Goal: Complete application form: Complete application form

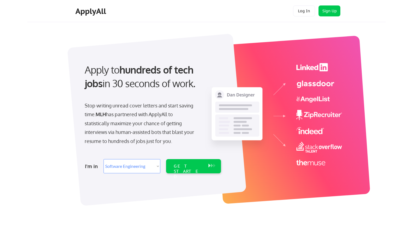
select select ""engineering""
click at [184, 166] on div "GET STARTED" at bounding box center [188, 171] width 29 height 16
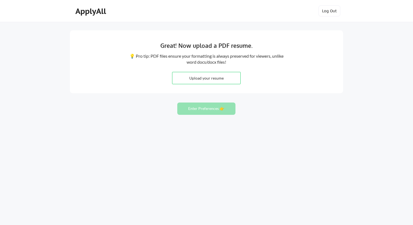
click at [205, 76] on input "file" at bounding box center [206, 78] width 68 height 12
type input "C:\fakepath\Jenny Cheng's resume - Meta.pdf"
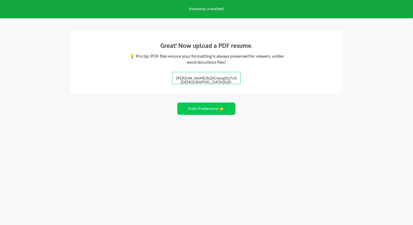
click at [204, 74] on input "file" at bounding box center [206, 78] width 68 height 12
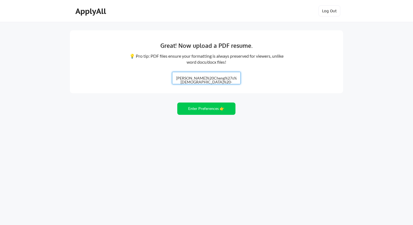
type input "C:\fakepath\Jenny Cheng's resume.pdf"
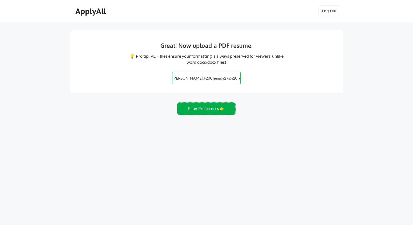
click at [211, 110] on button "Enter Preferences 👉" at bounding box center [206, 108] width 58 height 12
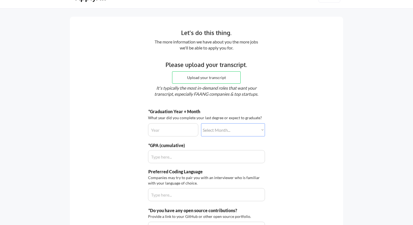
scroll to position [22, 0]
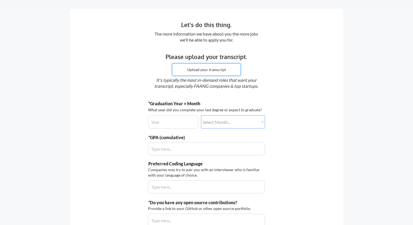
click at [202, 64] on input "file" at bounding box center [206, 70] width 68 height 12
type input "C:\fakepath\UCI Unofficial Transcript.pdf"
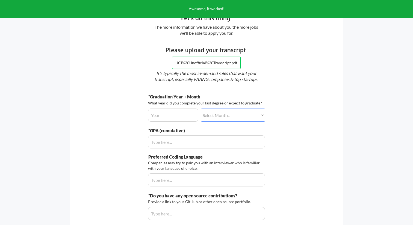
scroll to position [28, 0]
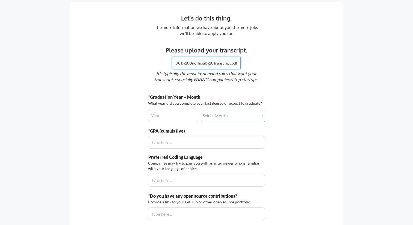
click at [206, 63] on input "file" at bounding box center [206, 63] width 68 height 12
type input "C:\fakepath\UCI Unofficial Transcript.pdf"
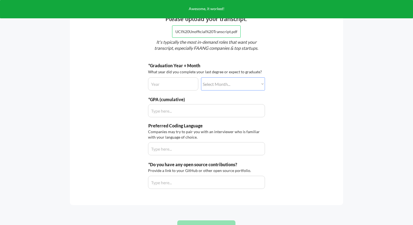
scroll to position [62, 0]
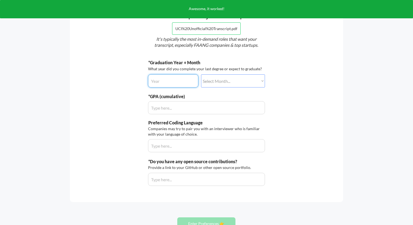
click at [174, 82] on input "input" at bounding box center [173, 80] width 50 height 13
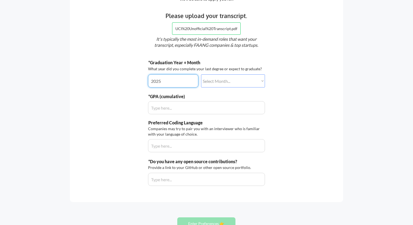
type input "2025"
click at [225, 82] on select "Select Month... January February March April May June July August September Oct…" at bounding box center [233, 80] width 64 height 13
select select ""december""
click at [201, 74] on select "Select Month... January February March April May June July August September Oct…" at bounding box center [233, 80] width 64 height 13
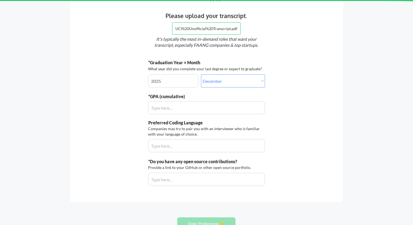
click at [177, 114] on input "input" at bounding box center [206, 107] width 117 height 13
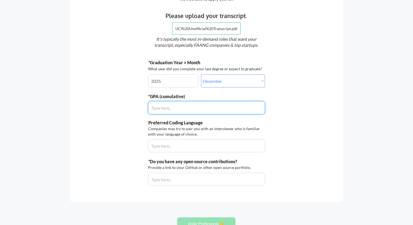
type input "4.0"
click at [166, 151] on input "input" at bounding box center [206, 145] width 117 height 13
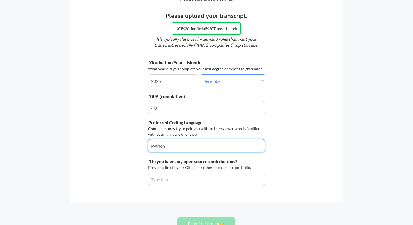
click at [198, 145] on input "input" at bounding box center [206, 145] width 117 height 13
click at [200, 134] on div "Companies may try to pair you with an interviewer who is familiar with your lan…" at bounding box center [205, 131] width 115 height 11
click at [190, 147] on input "input" at bounding box center [206, 145] width 117 height 13
type input "Python, Javascript"
click at [192, 174] on input "input" at bounding box center [206, 178] width 117 height 13
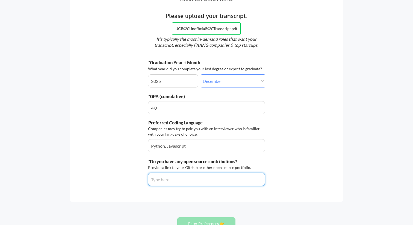
click at [177, 182] on input "input" at bounding box center [206, 178] width 117 height 13
click at [167, 167] on div "Provide a link to your GitHub or other open source portfolio." at bounding box center [200, 167] width 105 height 5
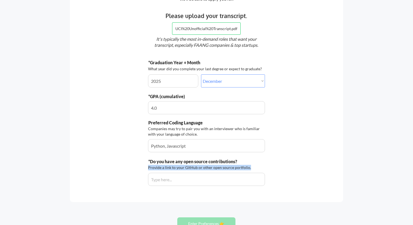
click at [167, 167] on div "Provide a link to your GitHub or other open source portfolio." at bounding box center [200, 167] width 105 height 5
click at [168, 180] on input "input" at bounding box center [206, 178] width 117 height 13
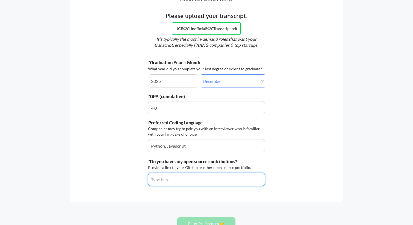
paste input "https://github.com/Jennyyyy0212"
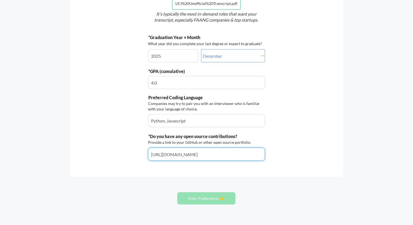
scroll to position [89, 0]
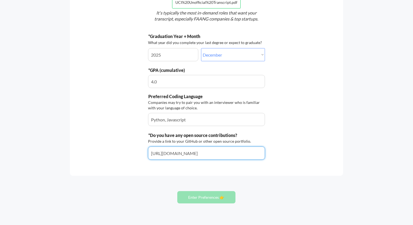
type input "https://github.com/Jennyyyy0212"
click at [260, 183] on div "Let's do this thing. The more information we have about you the more jobs we'll…" at bounding box center [206, 74] width 413 height 327
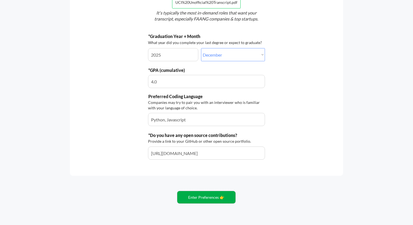
click at [200, 193] on button "Enter Preferences 👉" at bounding box center [206, 197] width 58 height 12
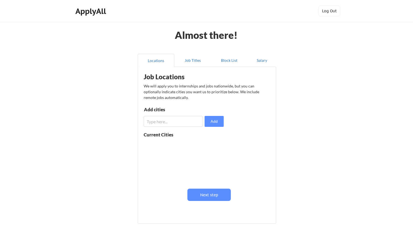
click at [165, 124] on input "input" at bounding box center [173, 121] width 59 height 11
type input "I"
click at [178, 123] on input "input" at bounding box center [173, 121] width 59 height 11
type input "Irvine"
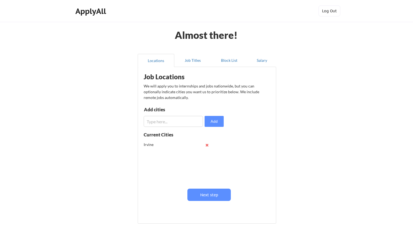
click at [172, 118] on input "input" at bounding box center [173, 121] width 59 height 11
type input "[GEOGRAPHIC_DATA][PERSON_NAME]"
click at [156, 120] on input "input" at bounding box center [173, 121] width 59 height 11
click at [163, 123] on input "input" at bounding box center [173, 121] width 59 height 11
type input "M"
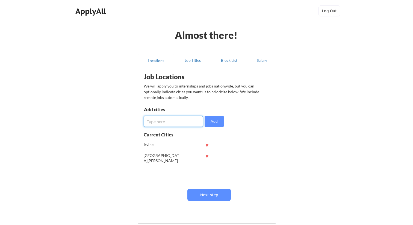
click at [176, 117] on input "input" at bounding box center [173, 121] width 59 height 11
type input "Mountain View"
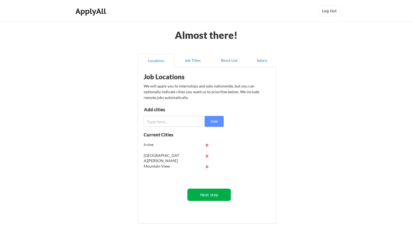
click at [203, 194] on button "Next step" at bounding box center [208, 194] width 43 height 12
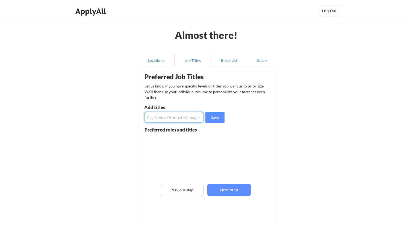
click at [171, 117] on input "input" at bounding box center [173, 117] width 59 height 11
type input "Software Engineer"
click at [169, 116] on input "input" at bounding box center [173, 117] width 59 height 11
type input "Software Developer"
click at [162, 116] on input "input" at bounding box center [173, 117] width 59 height 11
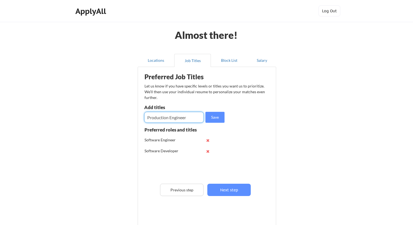
type input "Production Engineer"
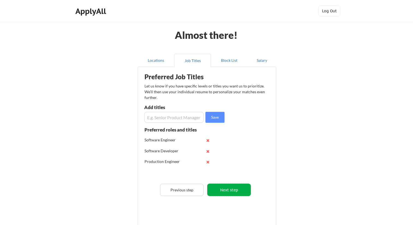
click at [228, 190] on button "Next step" at bounding box center [228, 189] width 43 height 12
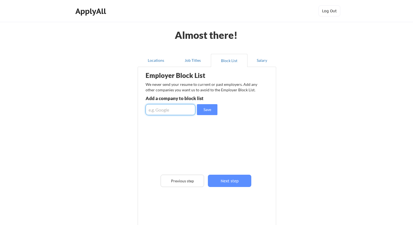
click at [166, 111] on input "input" at bounding box center [170, 109] width 50 height 11
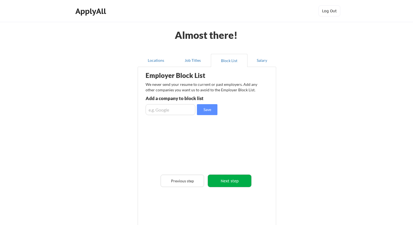
click at [230, 177] on button "Next step" at bounding box center [229, 180] width 43 height 12
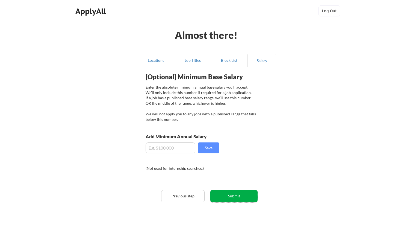
click at [229, 200] on button "Submit" at bounding box center [233, 196] width 47 height 12
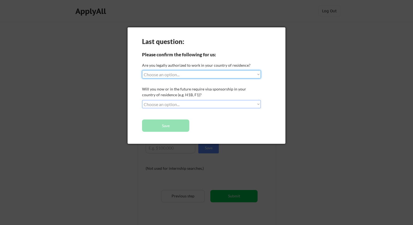
click at [179, 73] on select "Choose an option... Yes, I am a US Citizen Yes, I am a Canadian Citizen Yes, I …" at bounding box center [201, 74] width 119 height 8
select select ""yes__i_am_here_on_a_visa__h1b__opt__etc__""
click at [142, 70] on select "Choose an option... Yes, I am a US Citizen Yes, I am a Canadian Citizen Yes, I …" at bounding box center [201, 74] width 119 height 8
click at [164, 104] on select "Choose an option... No, I will not need sponsorship Yes, I will need sponsorship" at bounding box center [201, 104] width 119 height 8
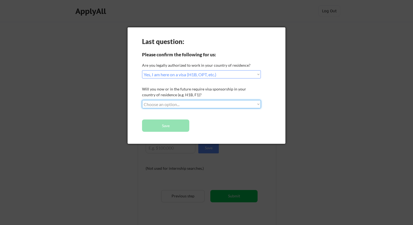
select select ""yes__i_will_need_sponsorship""
click at [142, 100] on select "Choose an option... No, I will not need sponsorship Yes, I will need sponsorship" at bounding box center [201, 104] width 119 height 8
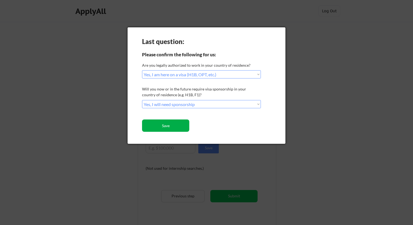
click at [164, 126] on button "Save" at bounding box center [165, 125] width 47 height 12
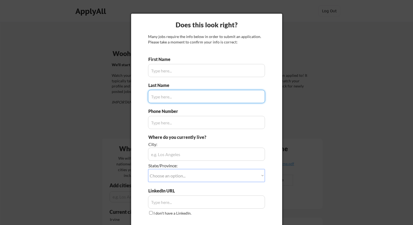
type input "[PERSON_NAME]"
type input "[PHONE_NUMBER]"
type input "[GEOGRAPHIC_DATA], [GEOGRAPHIC_DATA]"
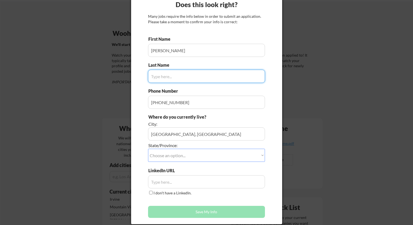
scroll to position [23, 0]
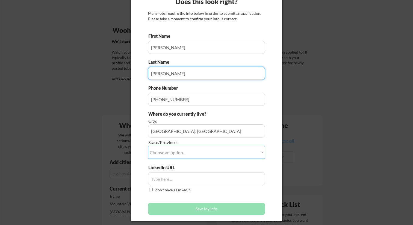
type input "[PERSON_NAME]"
click at [278, 60] on div "Does this look right? Many jobs require the info below in order to submit an ap…" at bounding box center [206, 105] width 151 height 230
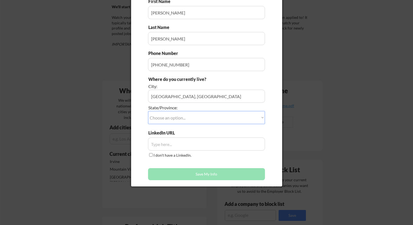
scroll to position [58, 0]
click at [183, 120] on select "Choose an option... Other/Not Applicable [US_STATE] [US_STATE] [GEOGRAPHIC_DATA…" at bounding box center [206, 117] width 117 height 13
select select ""[US_STATE]""
click at [148, 111] on select "Choose an option... Other/Not Applicable [US_STATE] [US_STATE] [GEOGRAPHIC_DATA…" at bounding box center [206, 117] width 117 height 13
click at [175, 96] on input "input" at bounding box center [206, 95] width 117 height 13
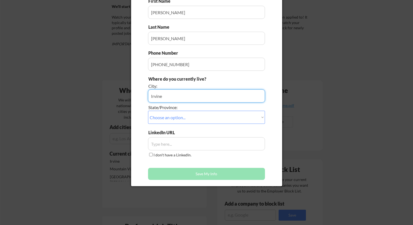
type input "Irvine"
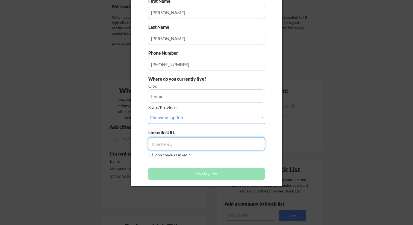
click at [169, 144] on input "input" at bounding box center [206, 143] width 117 height 13
click at [162, 145] on input "input" at bounding box center [206, 143] width 117 height 13
paste input "[URL][DOMAIN_NAME]"
type input "[URL][DOMAIN_NAME]"
click at [216, 161] on div "First Name Last Name Phone Number Where do you currently live? City: State/Prov…" at bounding box center [206, 90] width 117 height 184
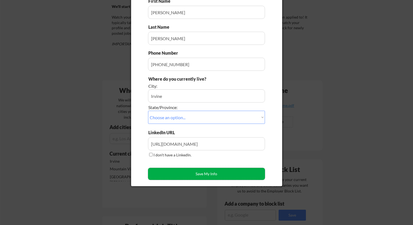
click at [212, 172] on button "Save My Info" at bounding box center [206, 174] width 117 height 12
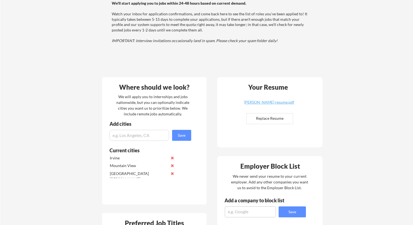
scroll to position [0, 0]
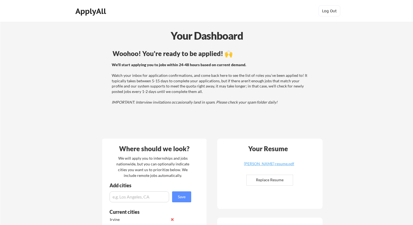
click at [196, 79] on div "We'll start applying you to jobs within 24-48 hours based on current demand. Wa…" at bounding box center [210, 83] width 197 height 43
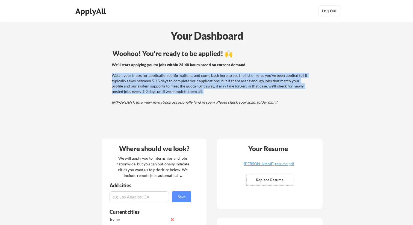
click at [196, 79] on div "We'll start applying you to jobs within 24-48 hours based on current demand. Wa…" at bounding box center [210, 83] width 197 height 43
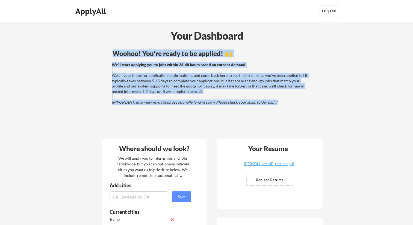
drag, startPoint x: 287, startPoint y: 100, endPoint x: 104, endPoint y: 51, distance: 188.9
click at [104, 51] on div "Woohoo! You're ready to be applied! 🙌 We'll start applying you to jobs within 2…" at bounding box center [211, 90] width 220 height 87
copy div "Woohoo! You're ready to be applied! 🙌 We'll start applying you to jobs within 2…"
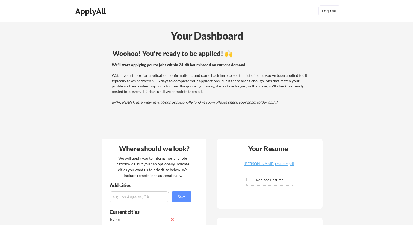
click at [317, 36] on div "Your Dashboard" at bounding box center [207, 36] width 412 height 16
